Goal: Find specific page/section: Find specific page/section

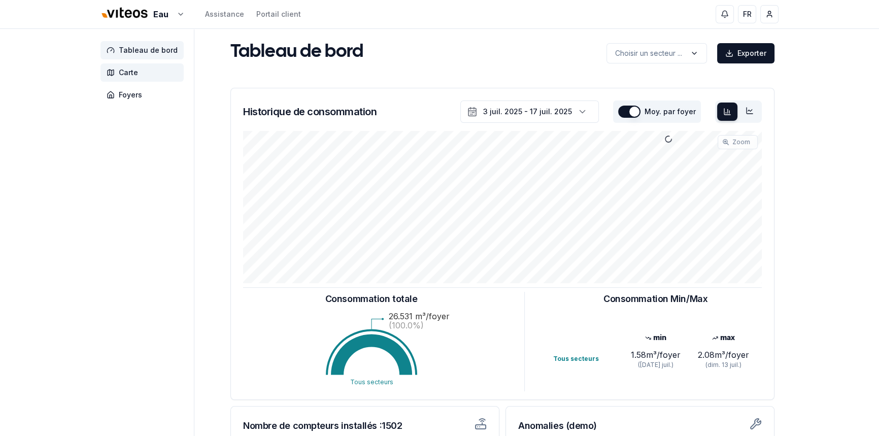
click at [122, 73] on span "Carte" at bounding box center [128, 72] width 19 height 10
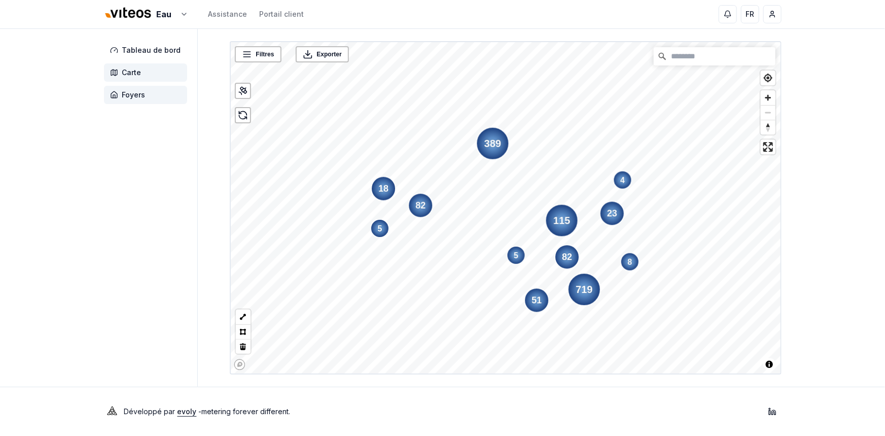
click at [128, 96] on span "Foyers" at bounding box center [133, 95] width 23 height 10
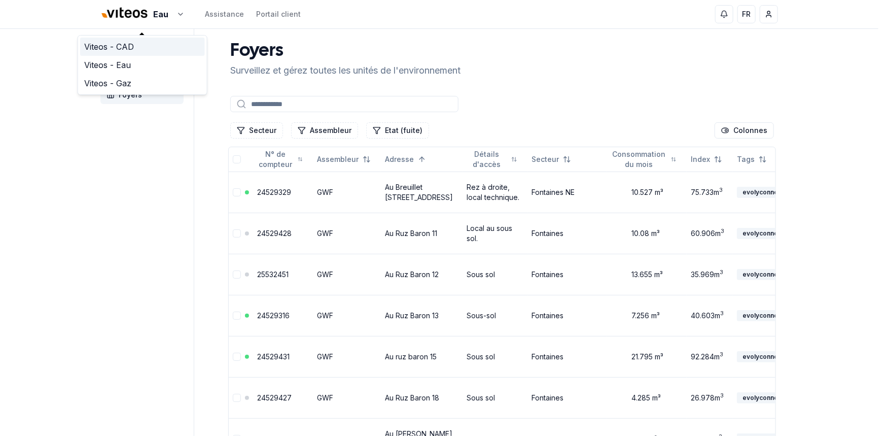
click at [123, 42] on link "Viteos - CAD" at bounding box center [142, 47] width 125 height 18
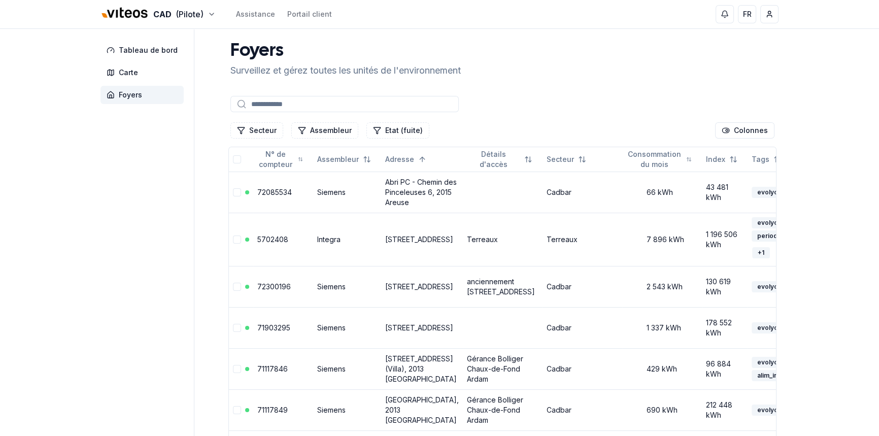
click at [322, 104] on input at bounding box center [344, 104] width 228 height 16
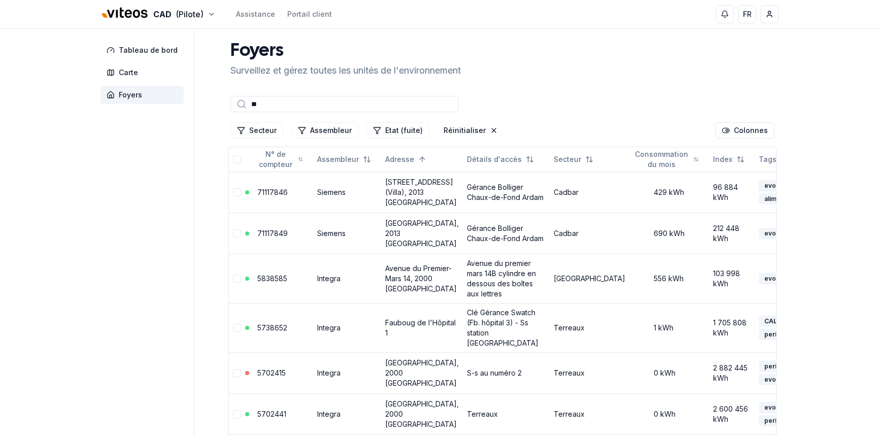
type input "*"
